Goal: Task Accomplishment & Management: Use online tool/utility

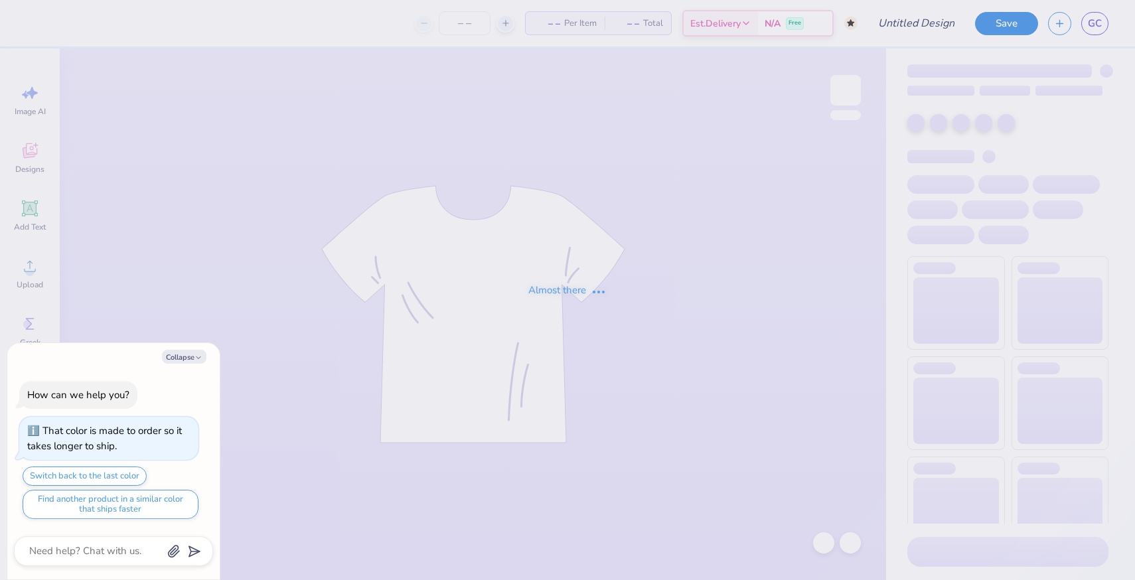
type input "KD FALL MERCH SHORTS"
type textarea "x"
type input "29"
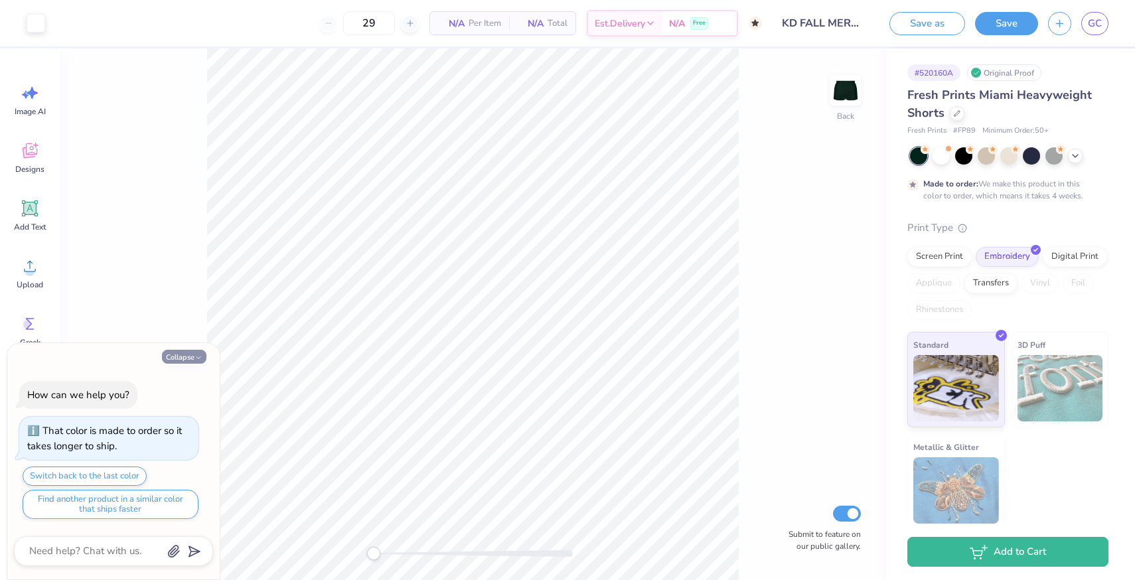
click at [171, 356] on button "Collapse" at bounding box center [184, 357] width 44 height 14
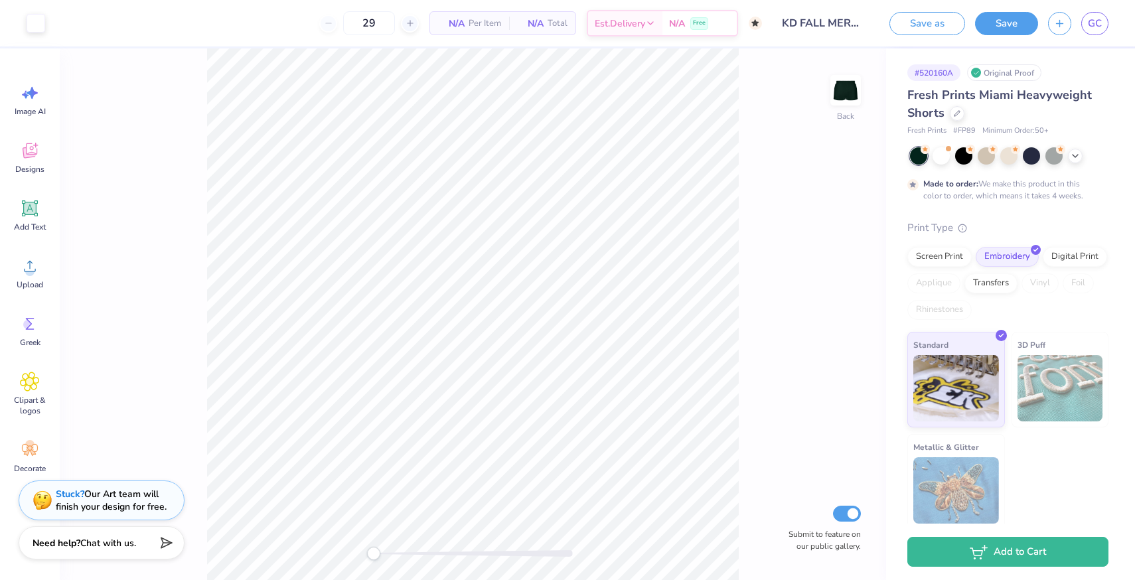
click at [112, 537] on div "Need help? Chat with us." at bounding box center [102, 542] width 166 height 33
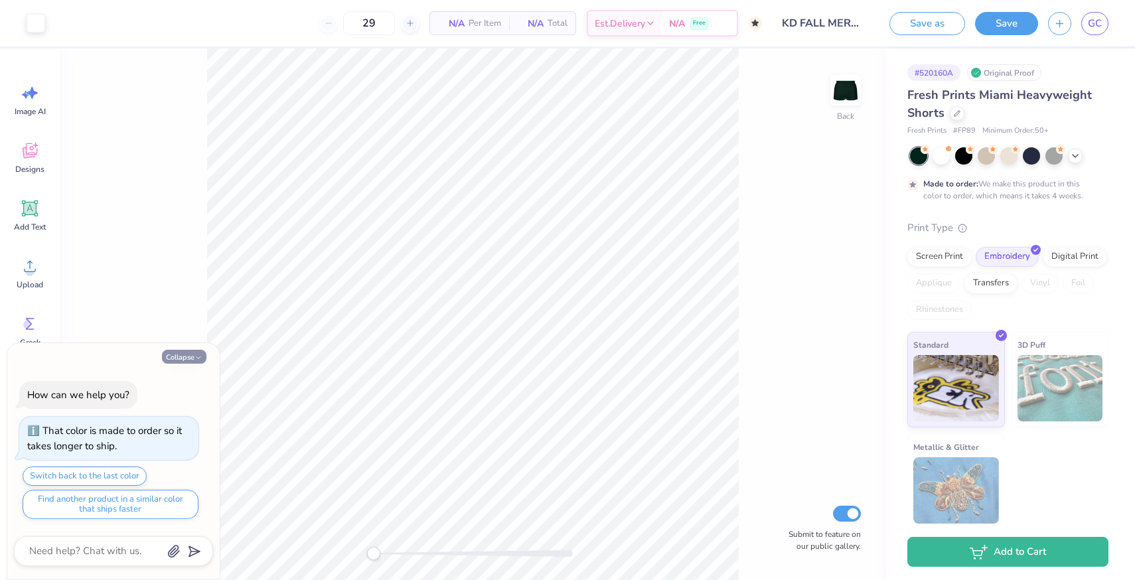
click at [188, 356] on button "Collapse" at bounding box center [184, 357] width 44 height 14
type textarea "x"
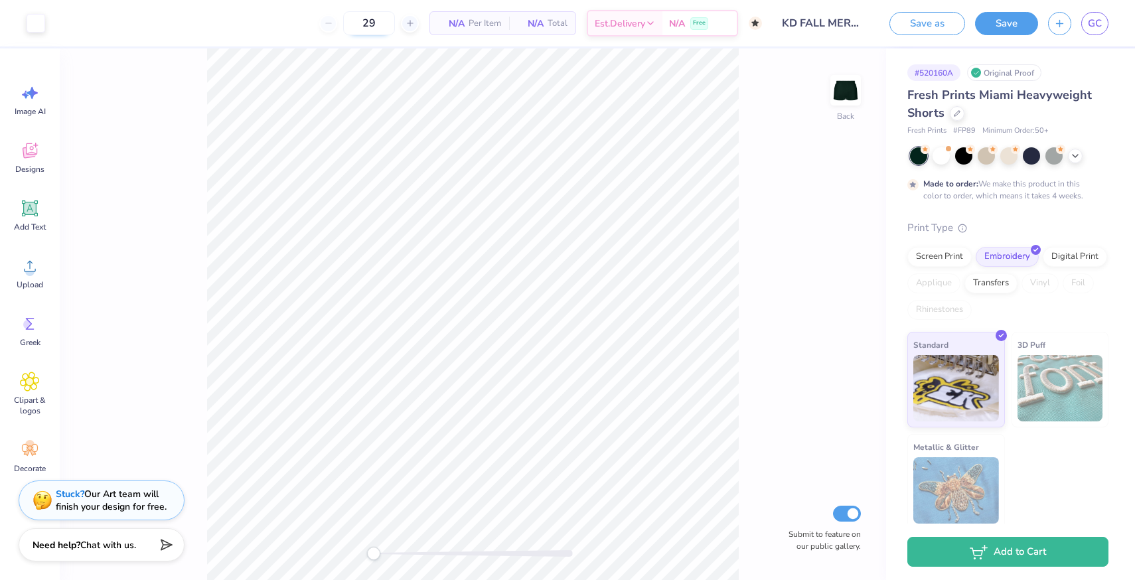
click at [374, 23] on input "29" at bounding box center [369, 23] width 52 height 24
type input "2"
type input "50"
click at [125, 546] on span "Chat with us." at bounding box center [108, 543] width 56 height 13
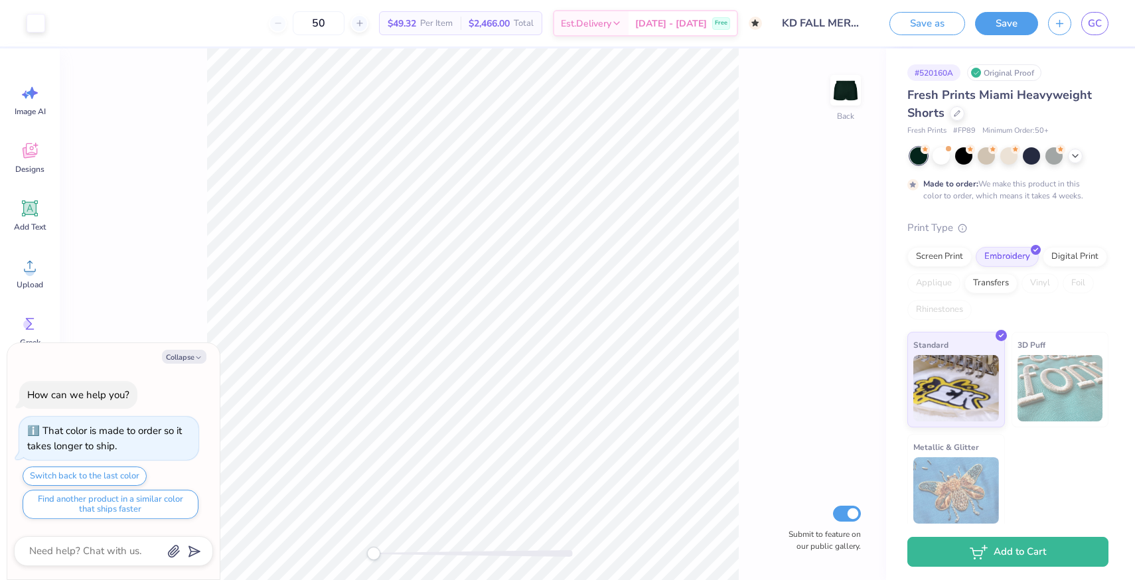
click at [179, 346] on div "Collapse How can we help you? That color is made to order so it takes longer to…" at bounding box center [113, 461] width 212 height 237
click at [179, 356] on button "Collapse" at bounding box center [184, 357] width 44 height 14
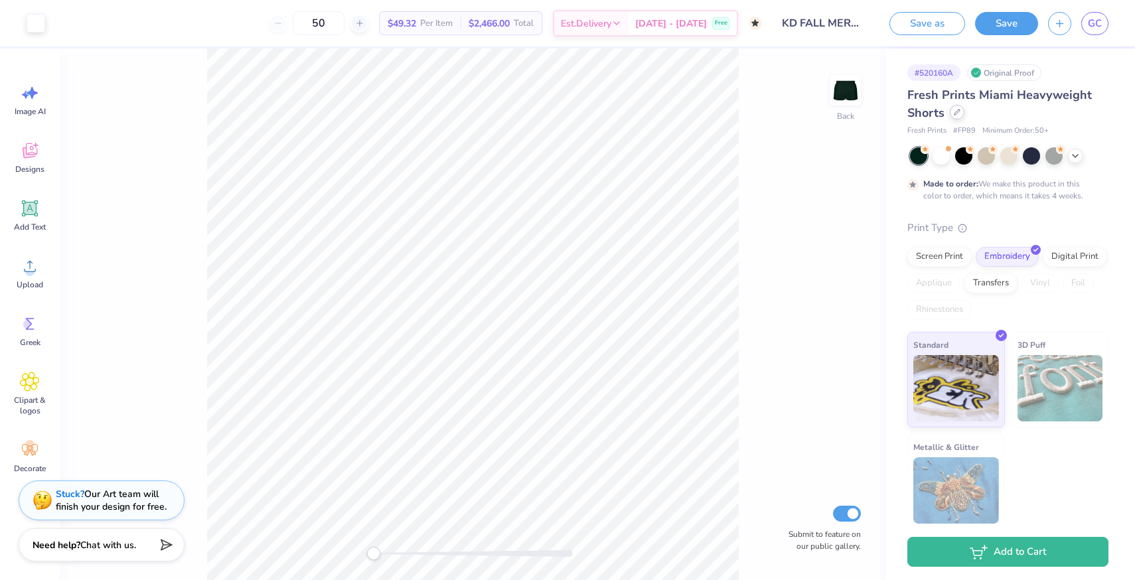
click at [957, 111] on icon at bounding box center [957, 112] width 7 height 7
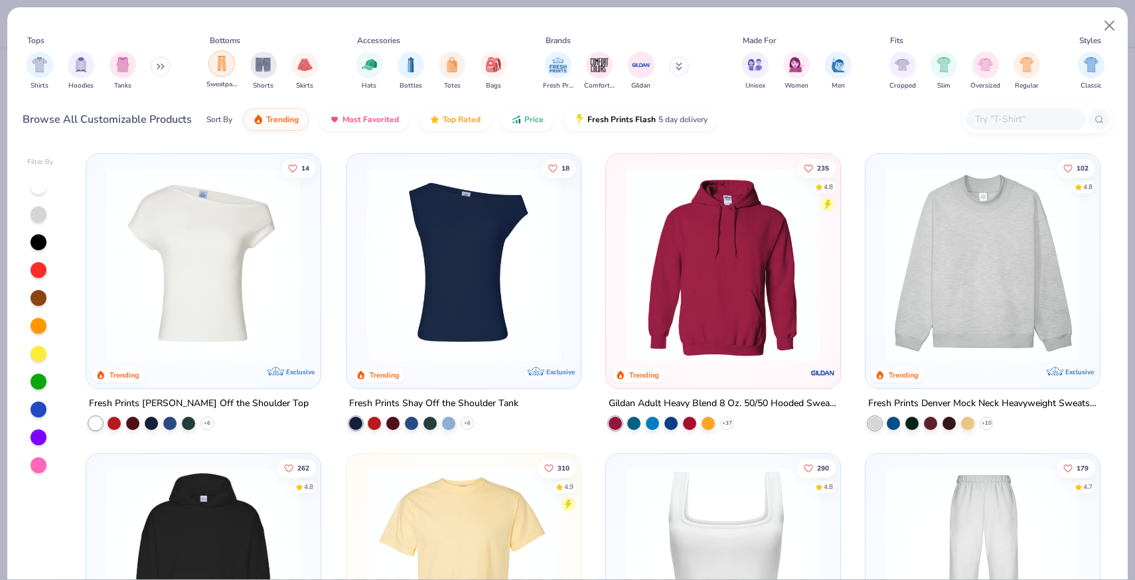
click at [221, 64] on img "filter for Sweatpants" at bounding box center [221, 63] width 15 height 15
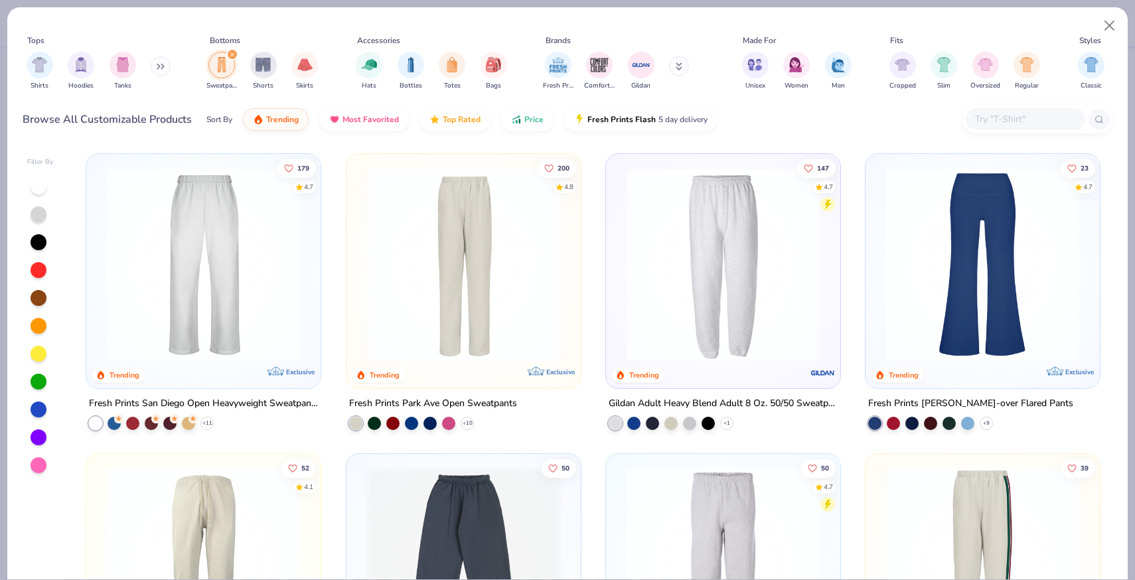
click at [216, 262] on img at bounding box center [204, 264] width 208 height 195
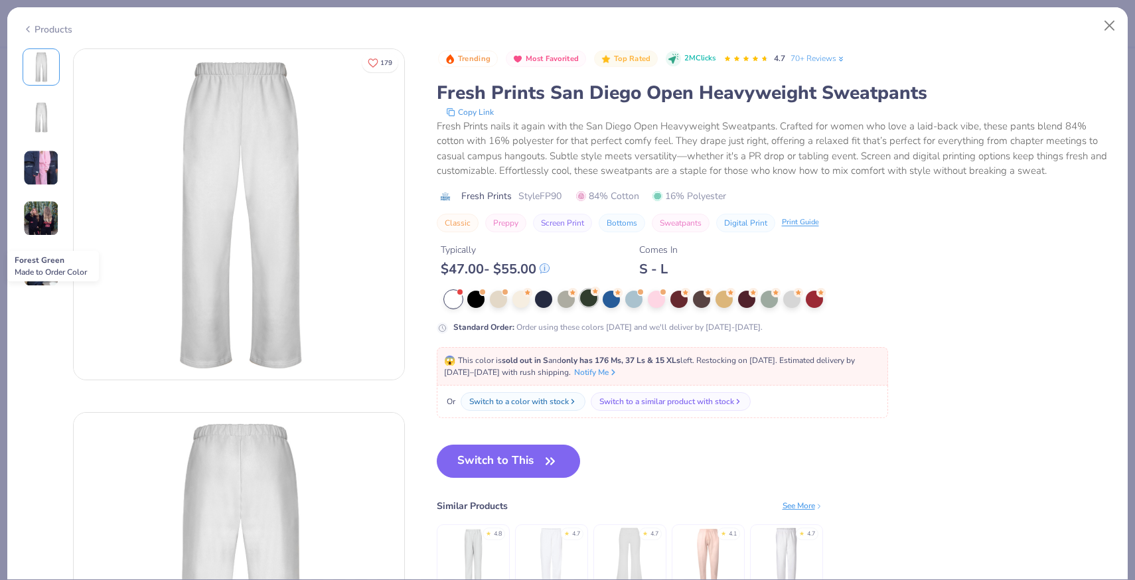
click at [595, 295] on circle at bounding box center [595, 291] width 9 height 9
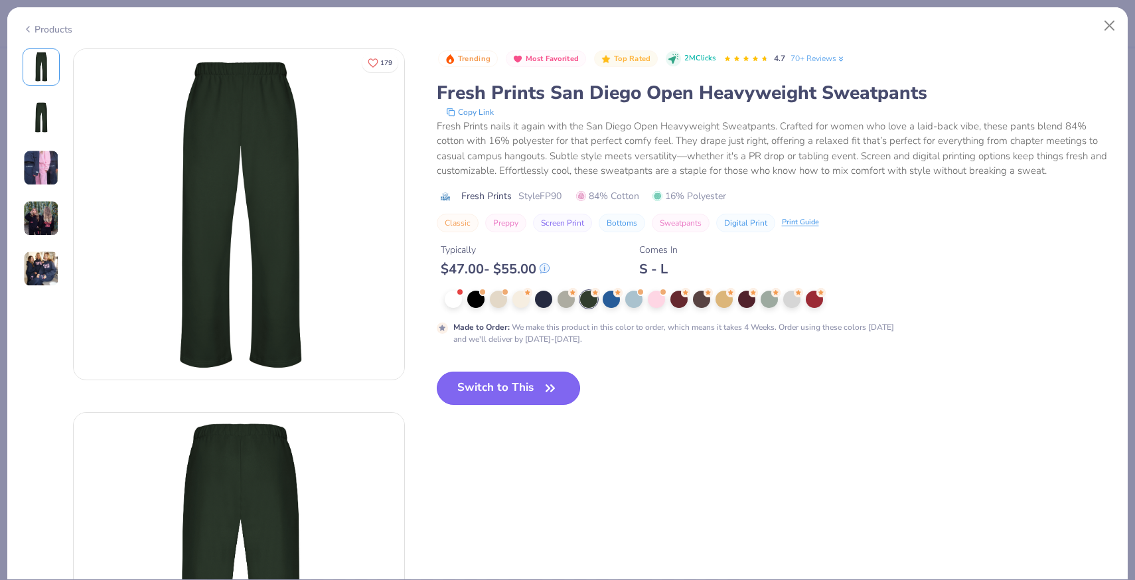
click at [553, 386] on icon "button" at bounding box center [550, 388] width 8 height 6
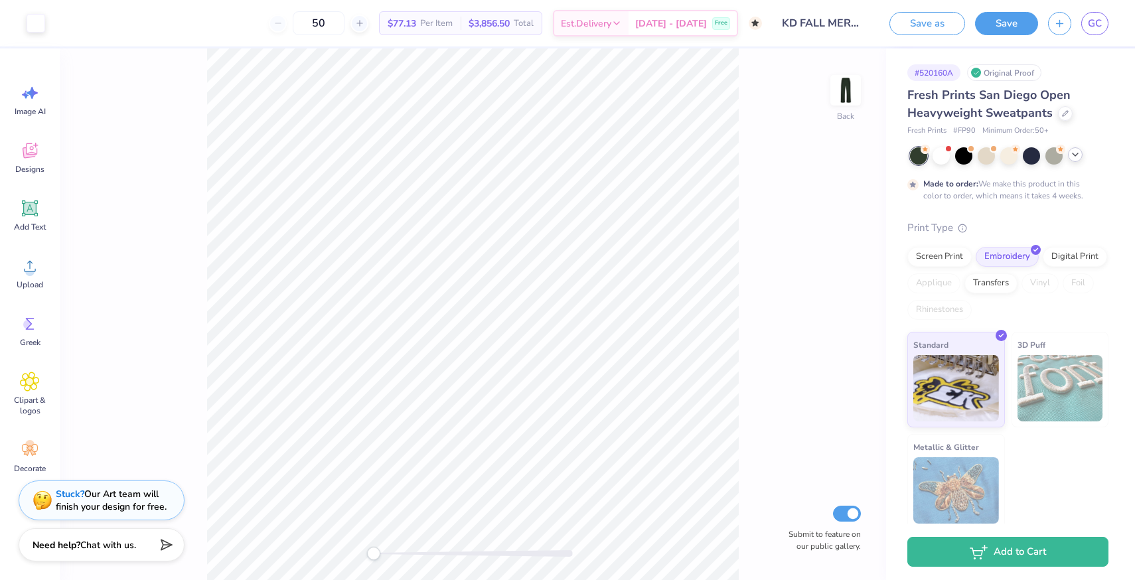
click at [1078, 157] on icon at bounding box center [1075, 154] width 11 height 11
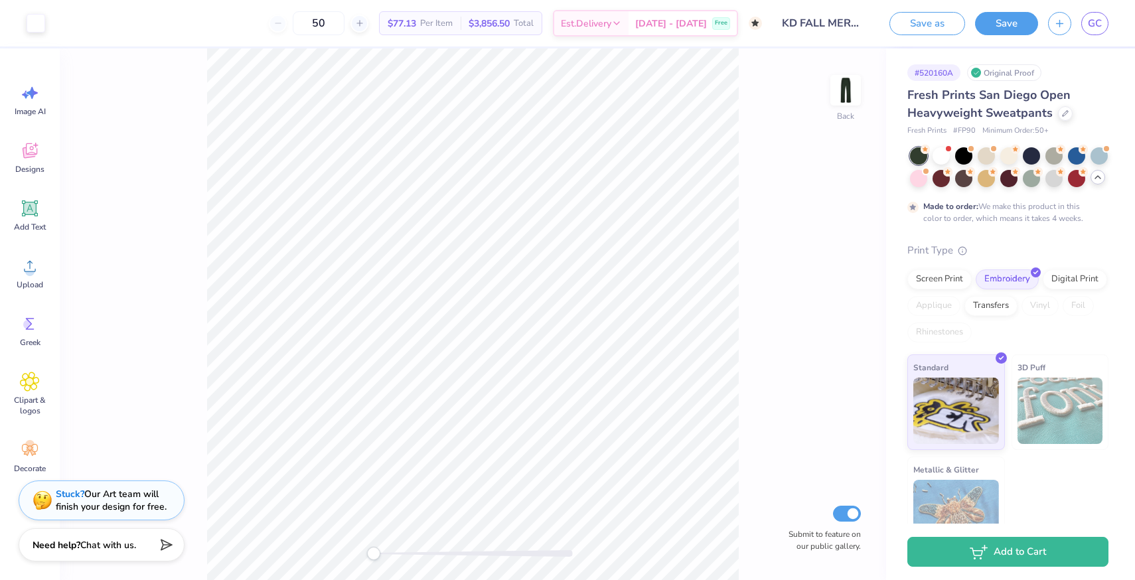
click at [1071, 114] on div "Fresh Prints San Diego Open Heavyweight Sweatpants" at bounding box center [1007, 104] width 201 height 36
click at [1066, 114] on icon at bounding box center [1065, 112] width 7 height 7
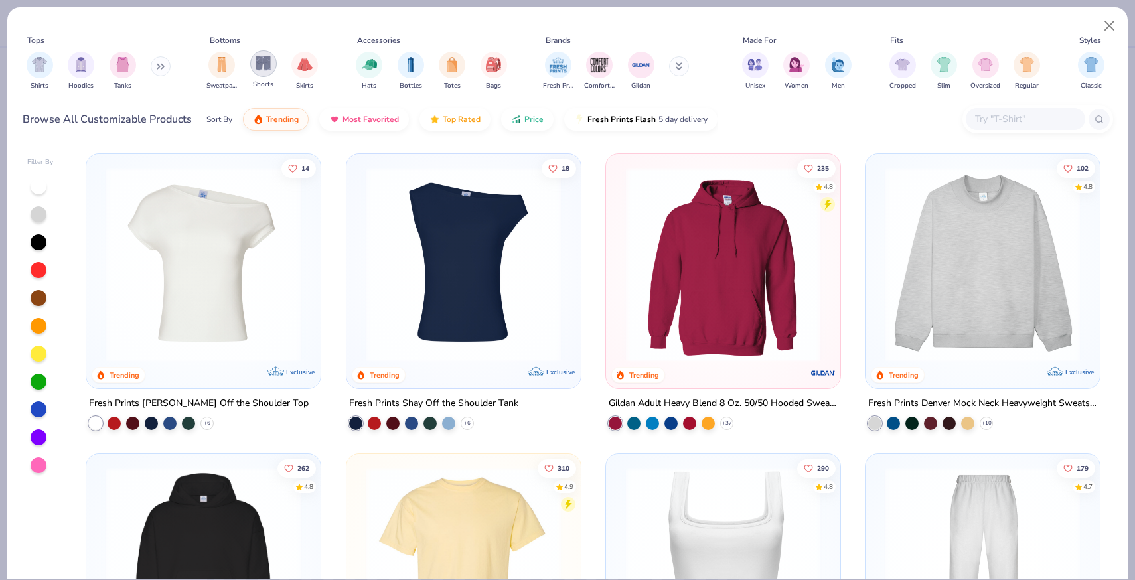
click at [254, 62] on div "filter for Shorts" at bounding box center [263, 63] width 27 height 27
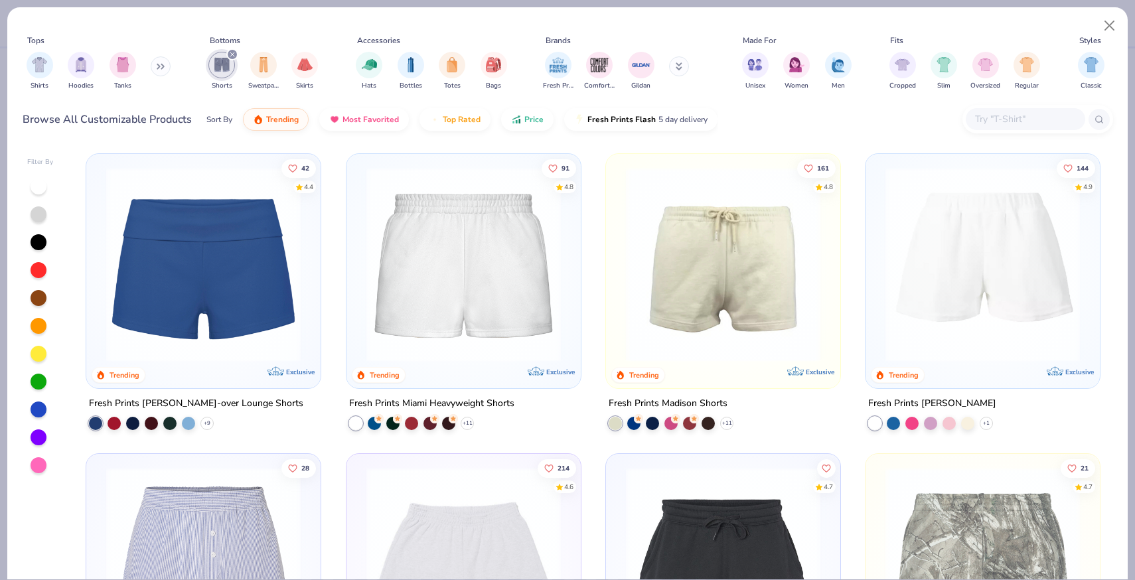
click at [41, 380] on div at bounding box center [39, 382] width 16 height 16
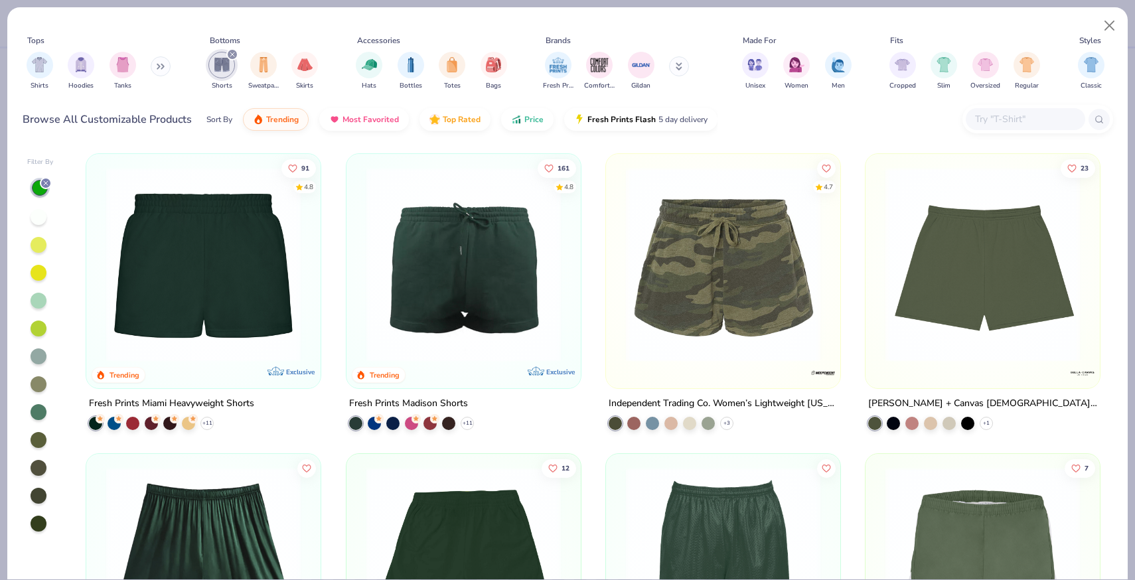
click at [441, 273] on img at bounding box center [464, 264] width 208 height 195
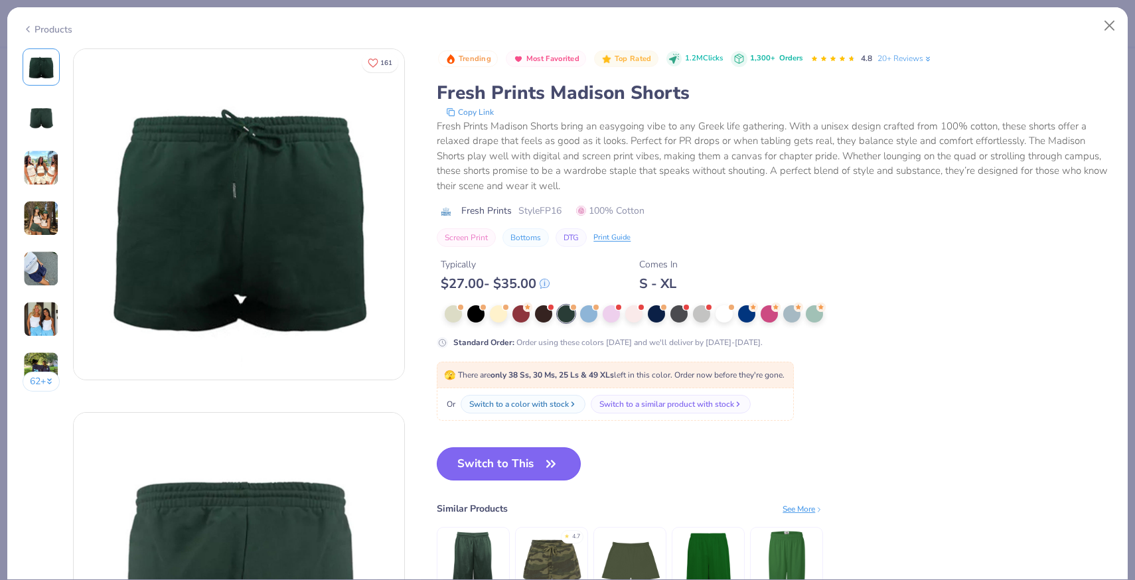
click at [530, 459] on button "Switch to This" at bounding box center [509, 463] width 144 height 33
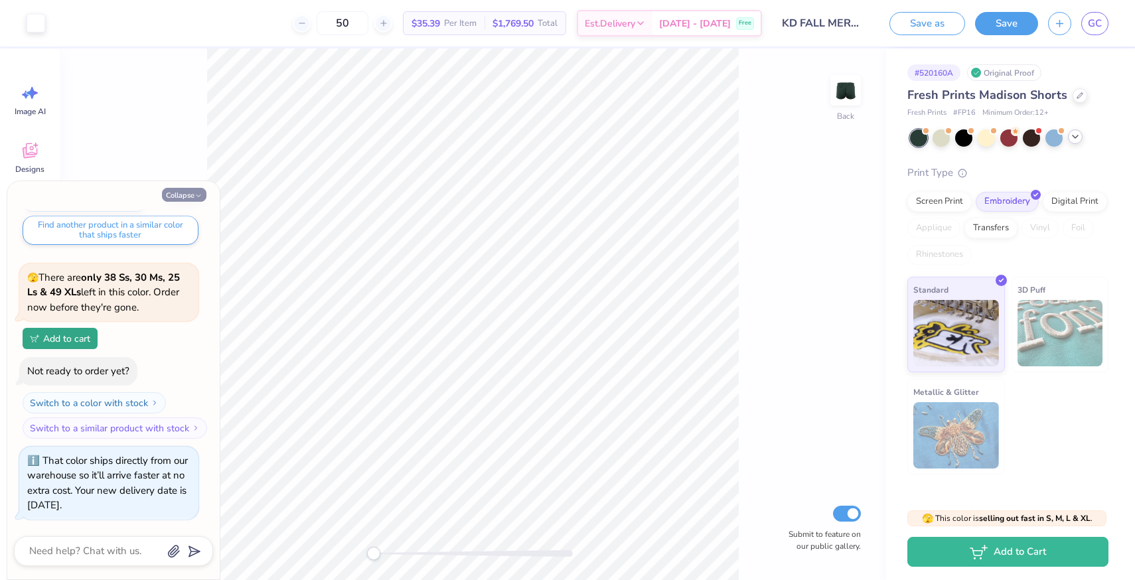
click at [198, 198] on icon "button" at bounding box center [199, 196] width 8 height 8
type textarea "x"
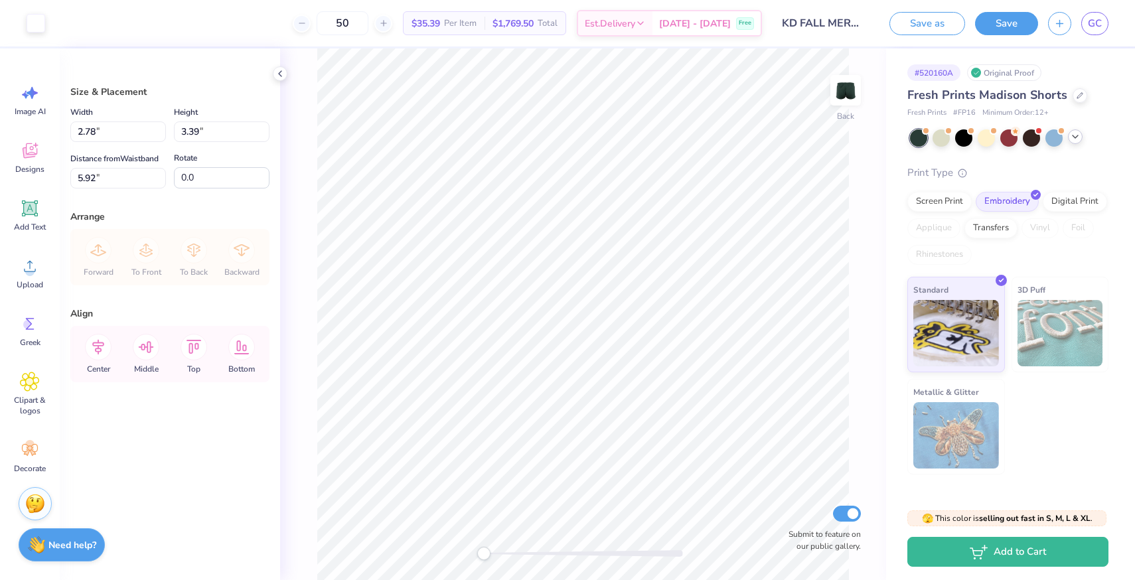
type input "5.96"
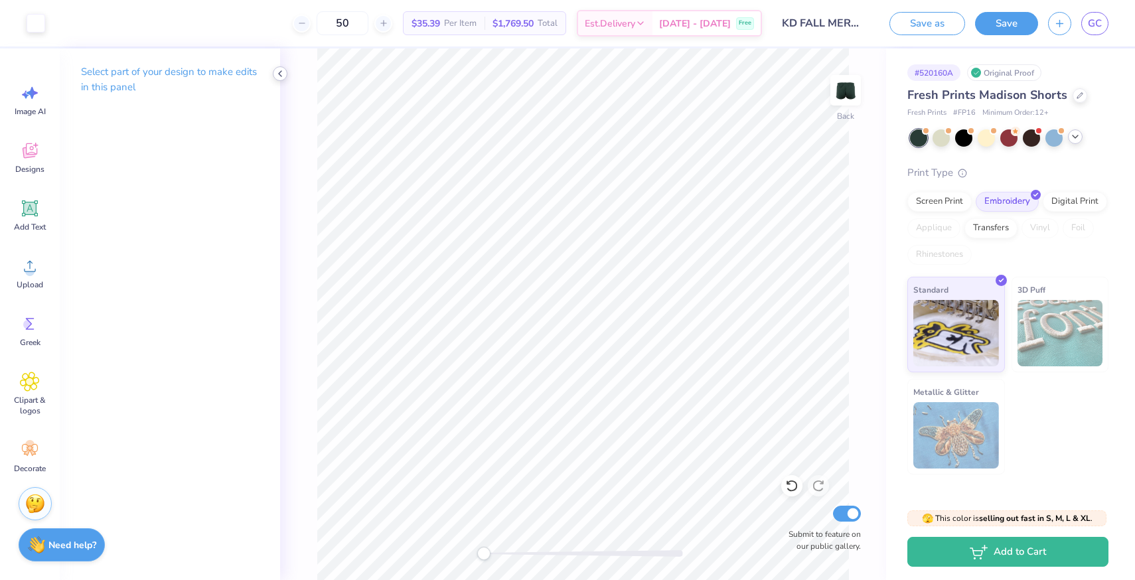
click at [275, 77] on icon at bounding box center [280, 73] width 11 height 11
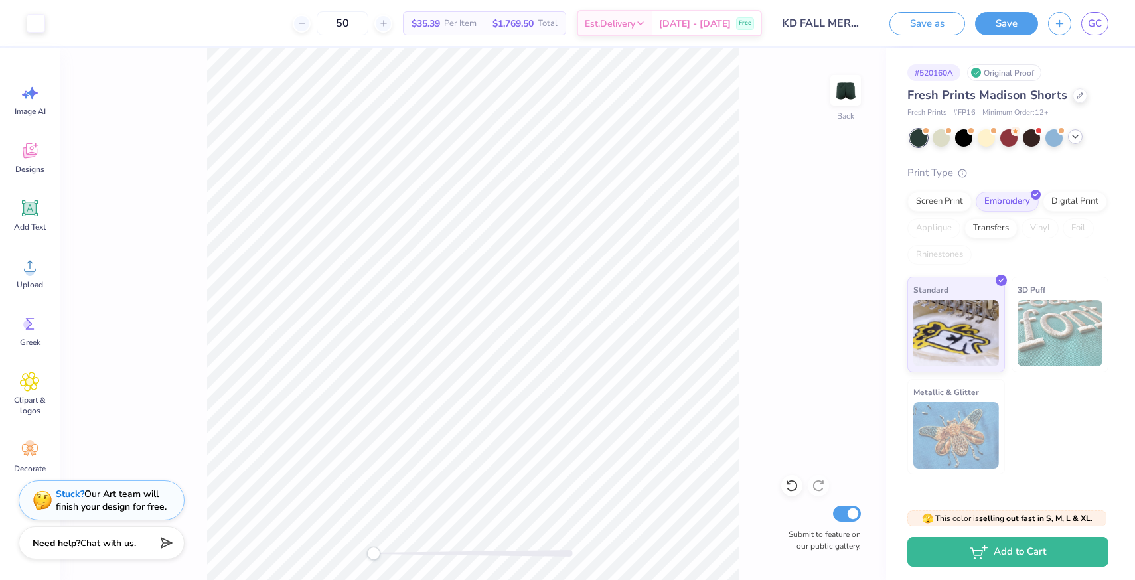
click at [130, 556] on div "Need help? Chat with us." at bounding box center [102, 542] width 166 height 33
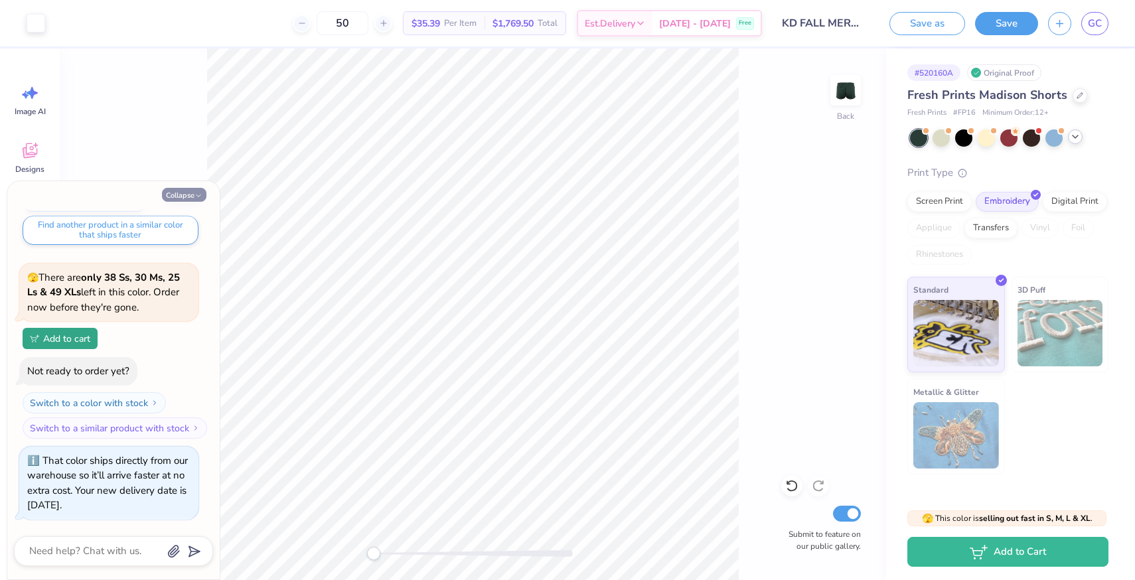
click at [195, 191] on button "Collapse" at bounding box center [184, 195] width 44 height 14
type textarea "x"
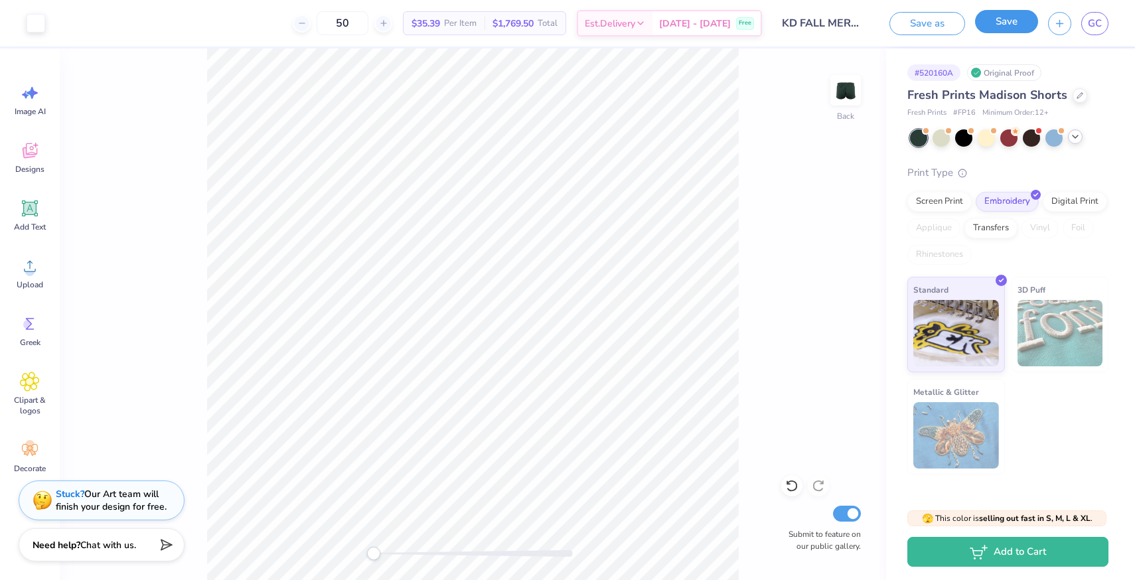
click at [1004, 23] on button "Save" at bounding box center [1006, 21] width 63 height 23
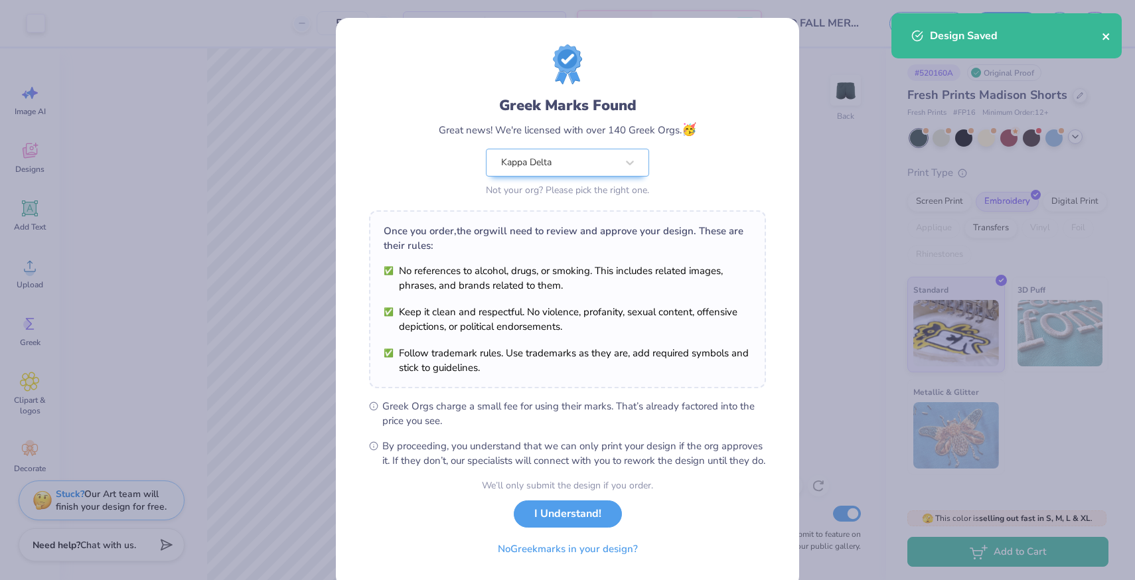
click at [1107, 38] on icon "close" at bounding box center [1106, 36] width 7 height 7
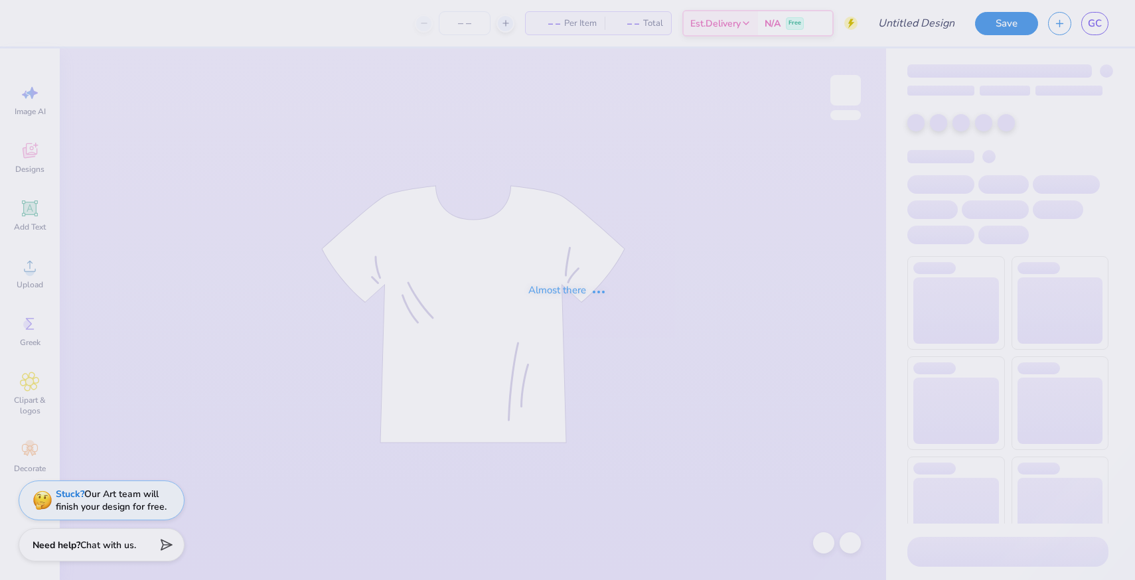
type input "KD FALL MERCH II"
type input "50"
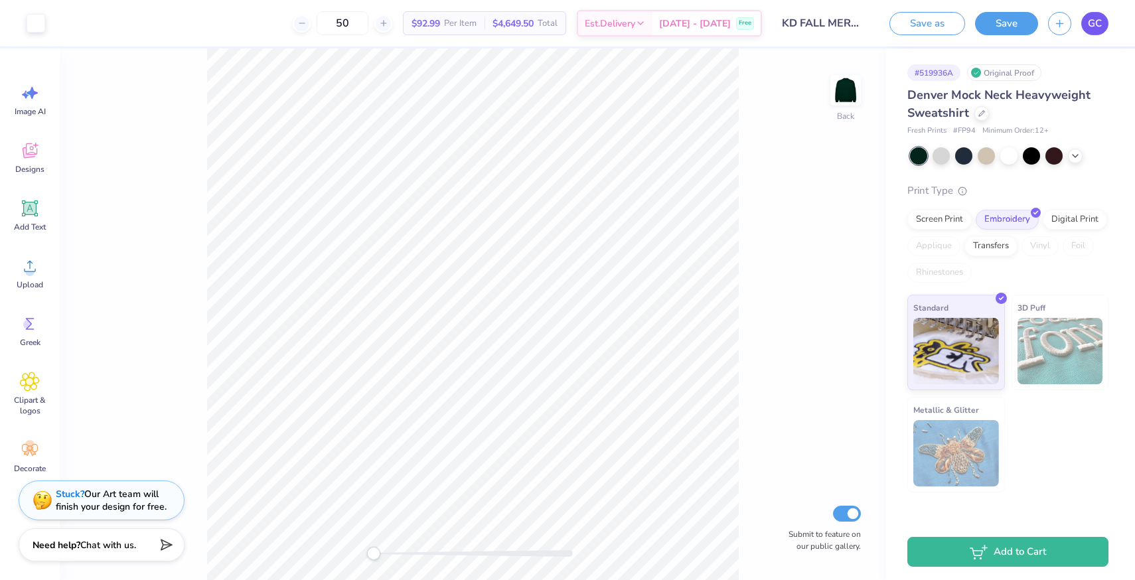
click at [1092, 27] on span "GC" at bounding box center [1095, 23] width 14 height 15
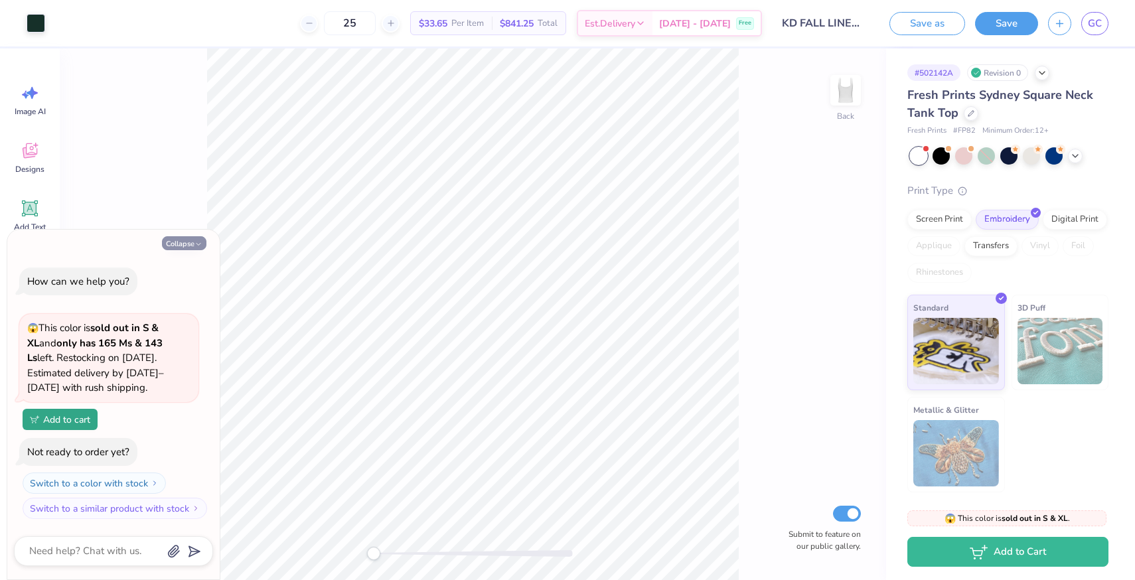
click at [189, 242] on button "Collapse" at bounding box center [184, 243] width 44 height 14
type textarea "x"
